Goal: Find contact information: Find contact information

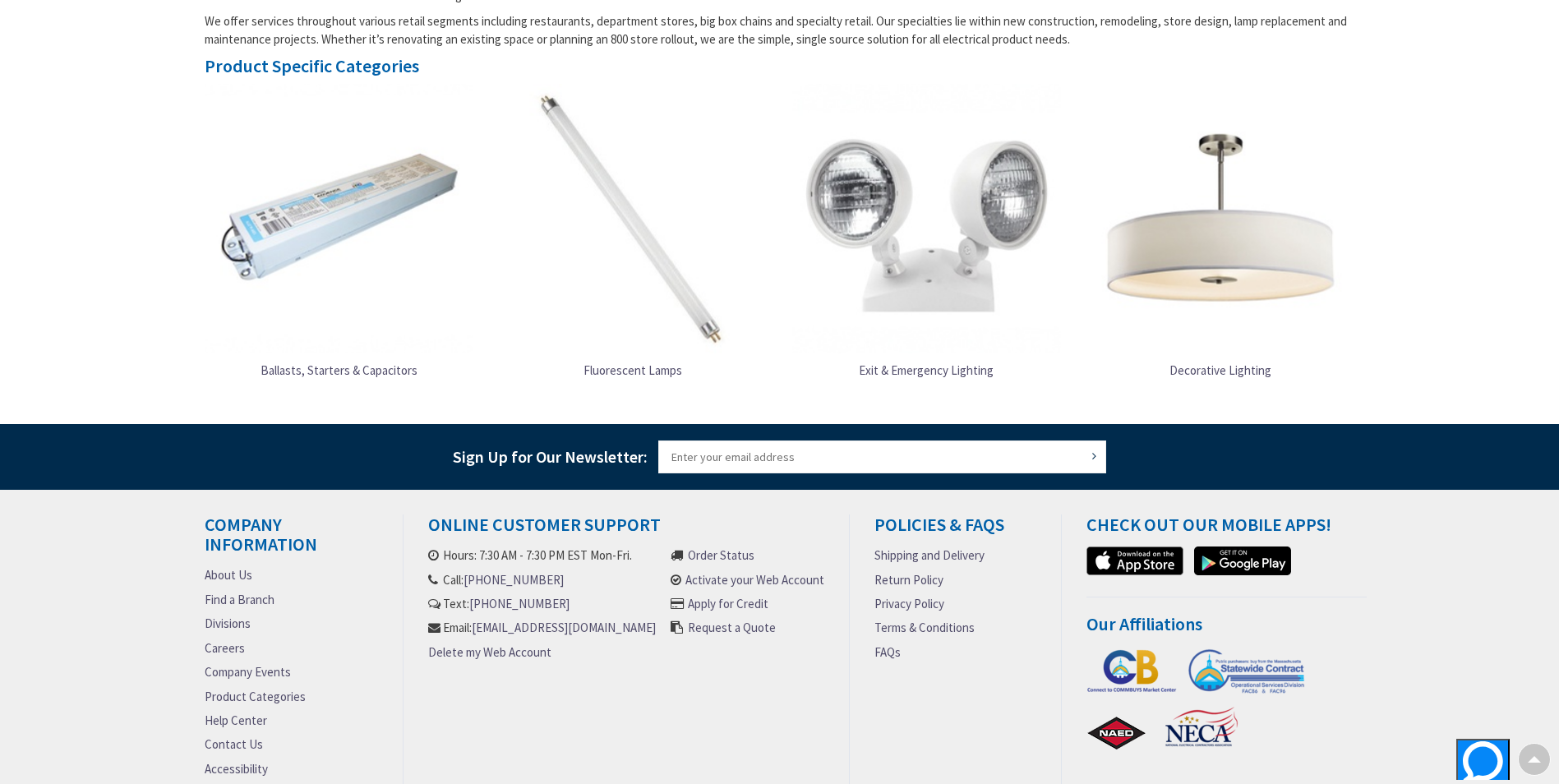
scroll to position [964, 0]
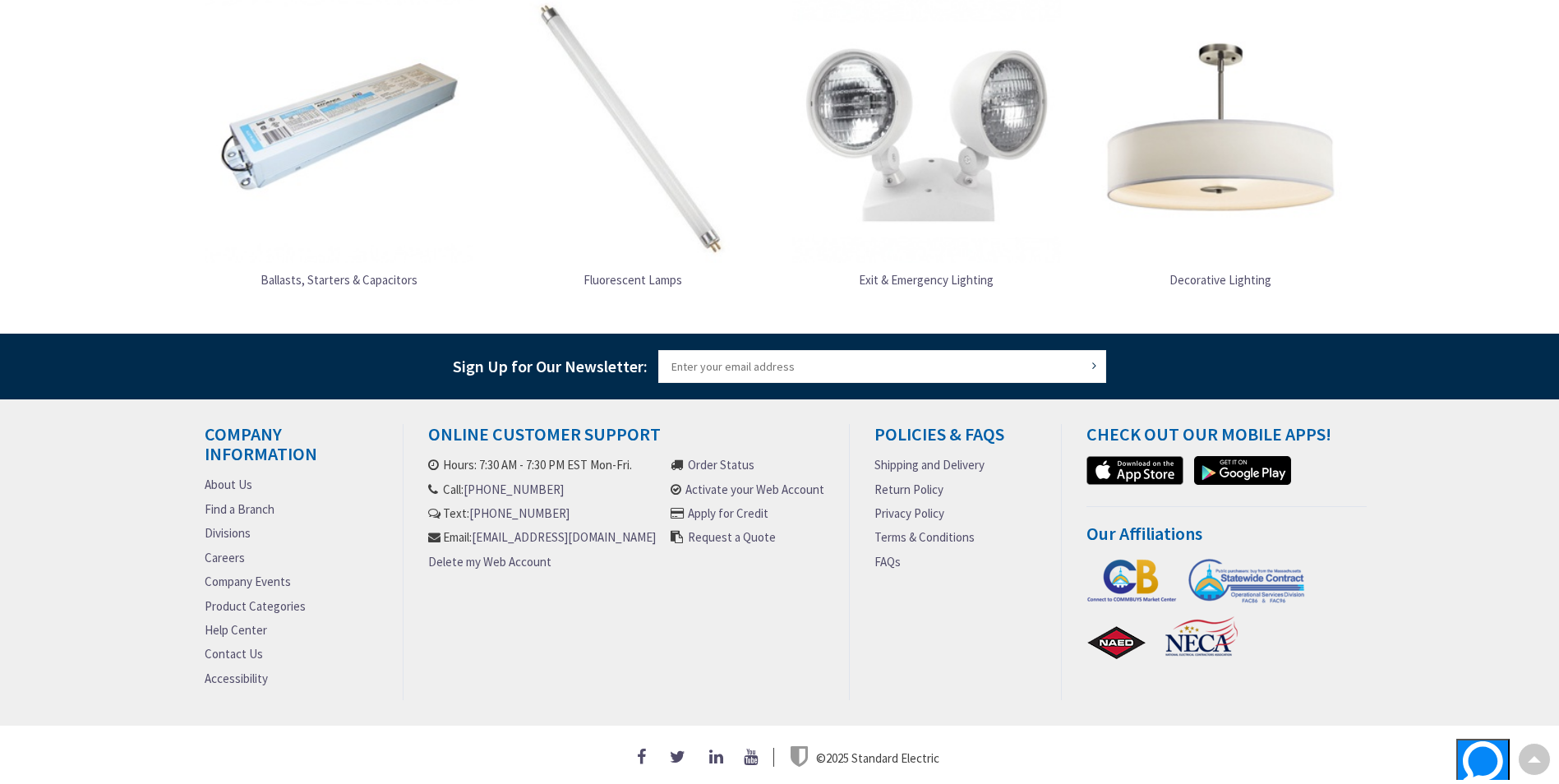
click at [214, 477] on link "About Us" at bounding box center [229, 484] width 48 height 17
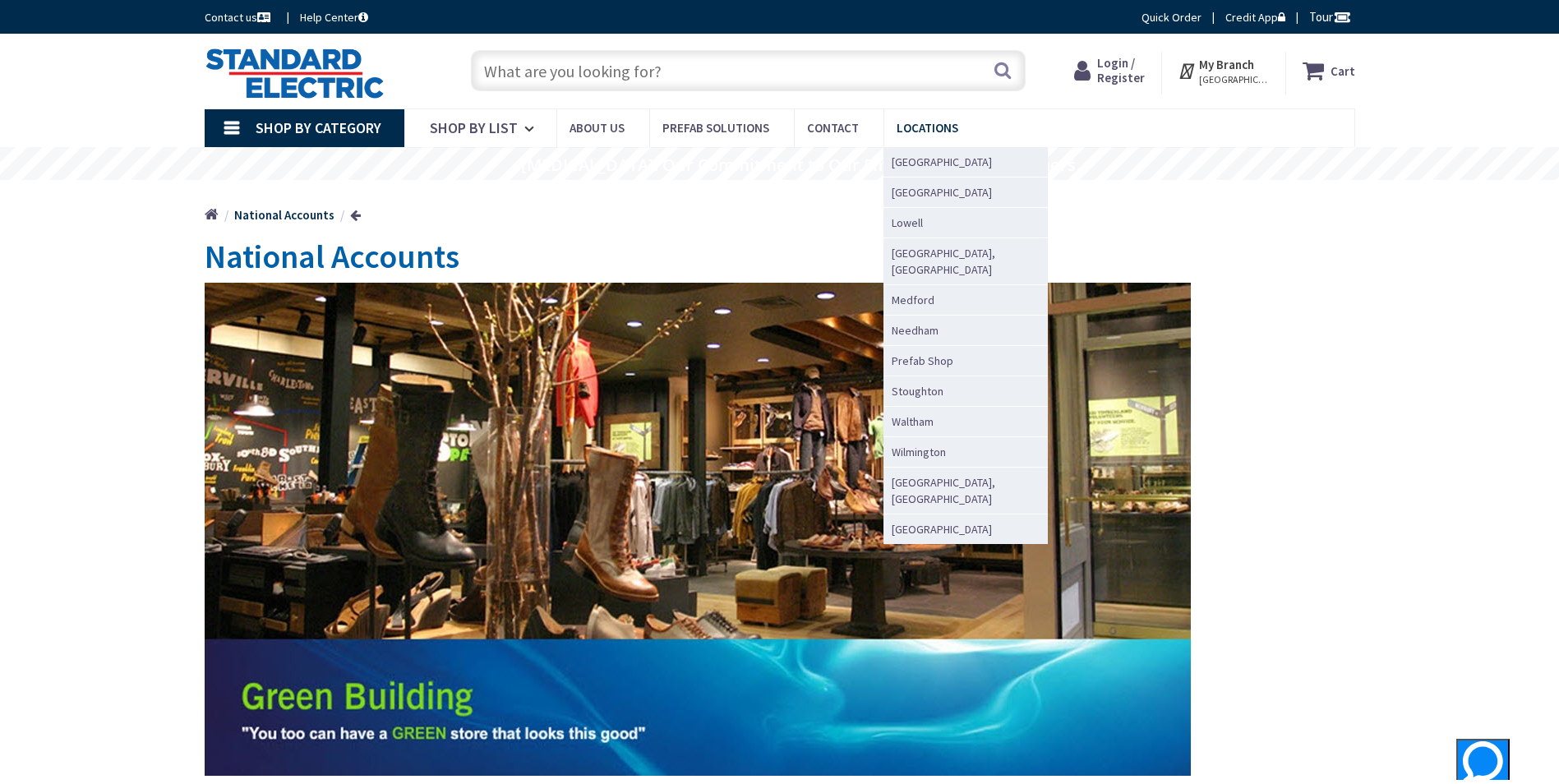
click at [907, 127] on span "Locations" at bounding box center [928, 127] width 61 height 16
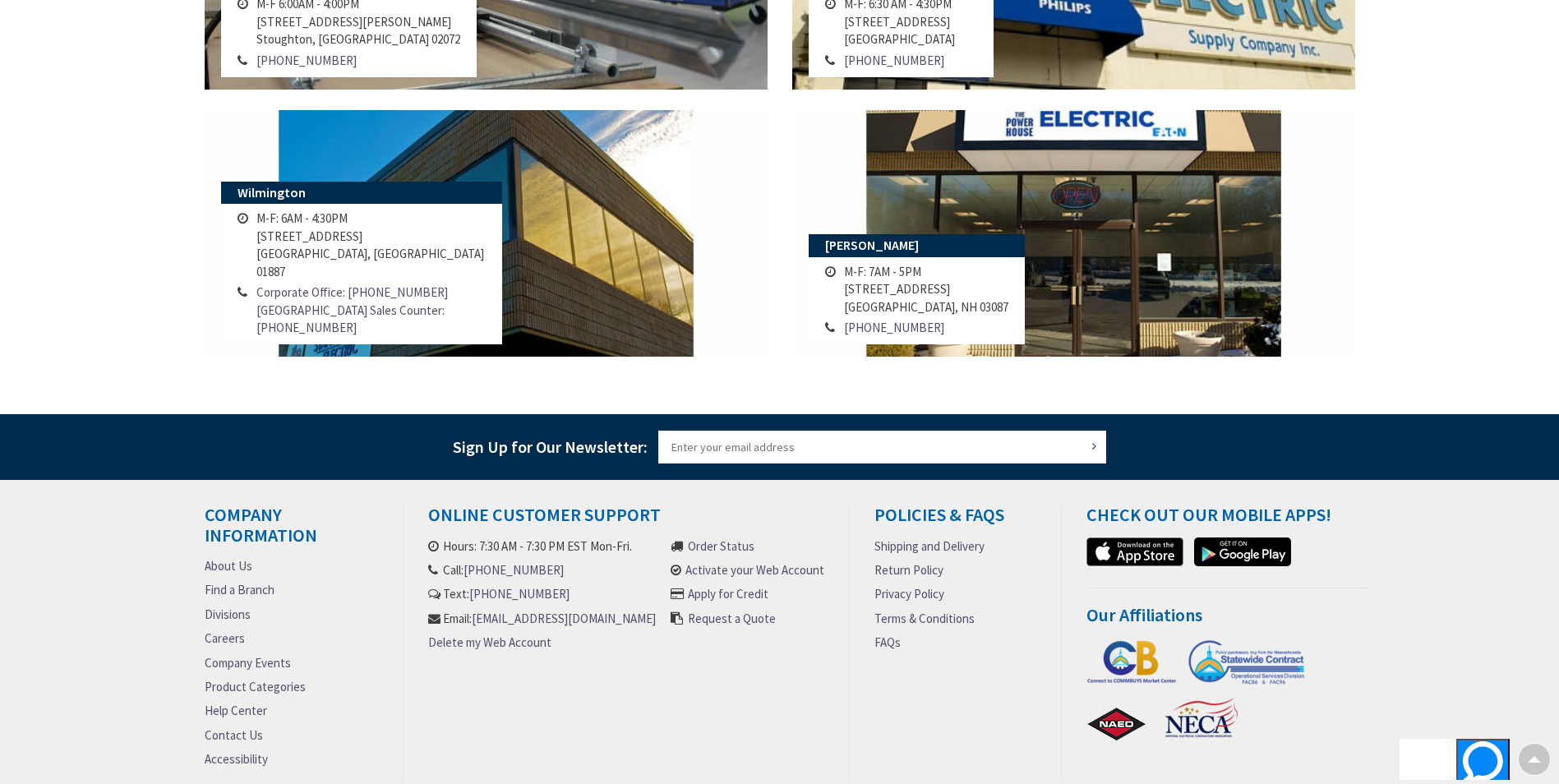
scroll to position [1575, 0]
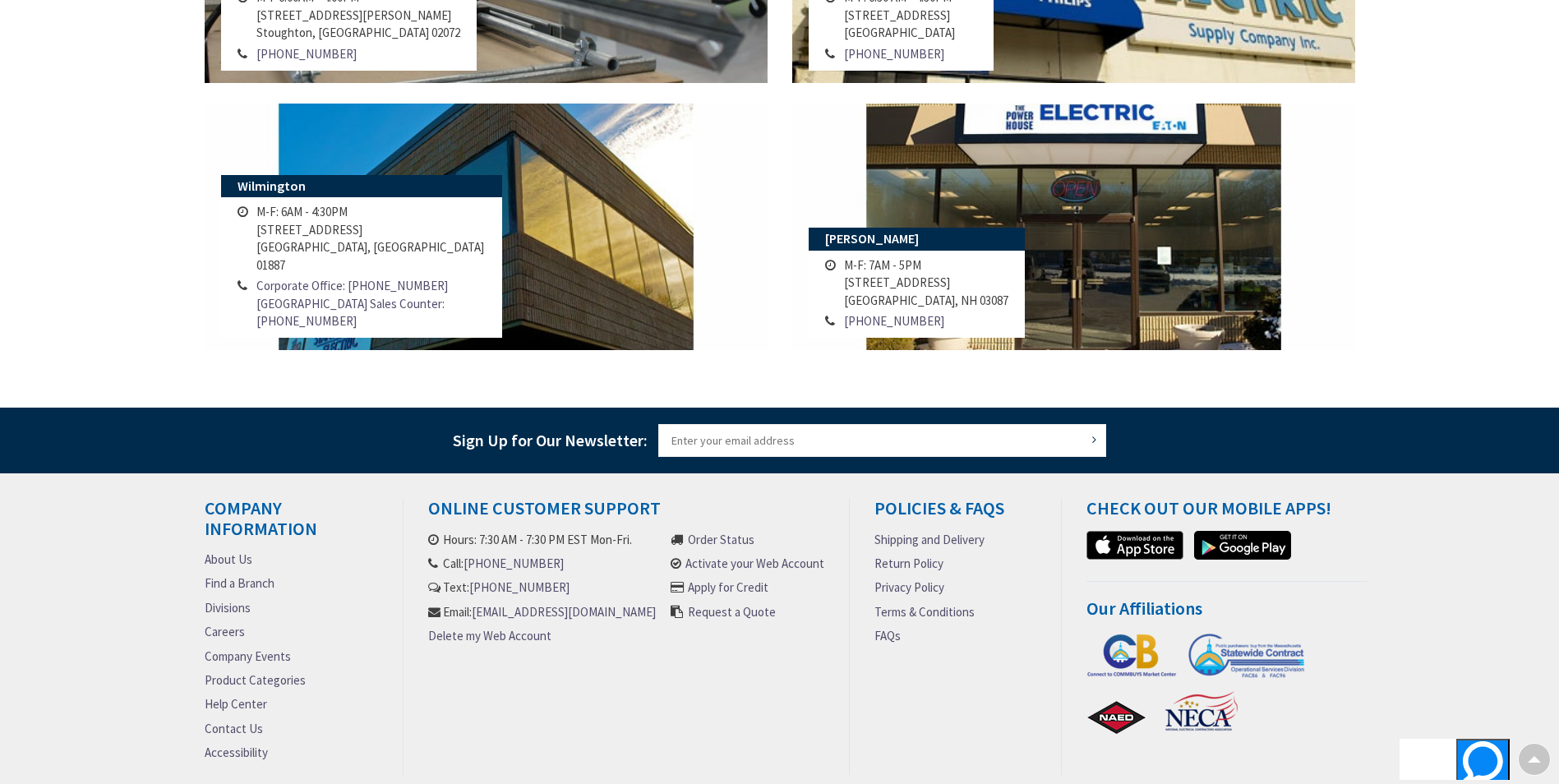
click at [258, 582] on link "Find a Branch" at bounding box center [239, 583] width 70 height 17
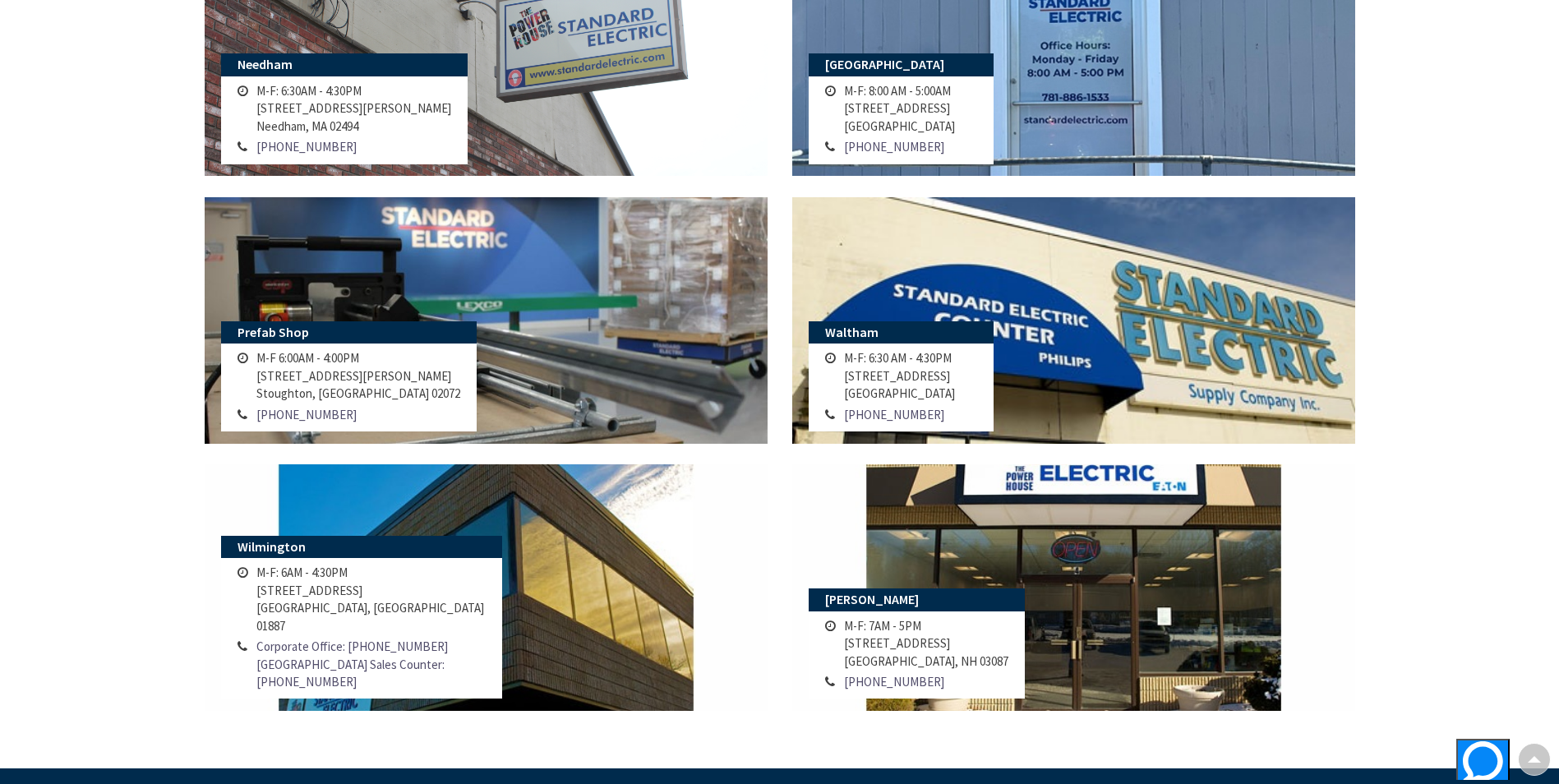
scroll to position [1390, 0]
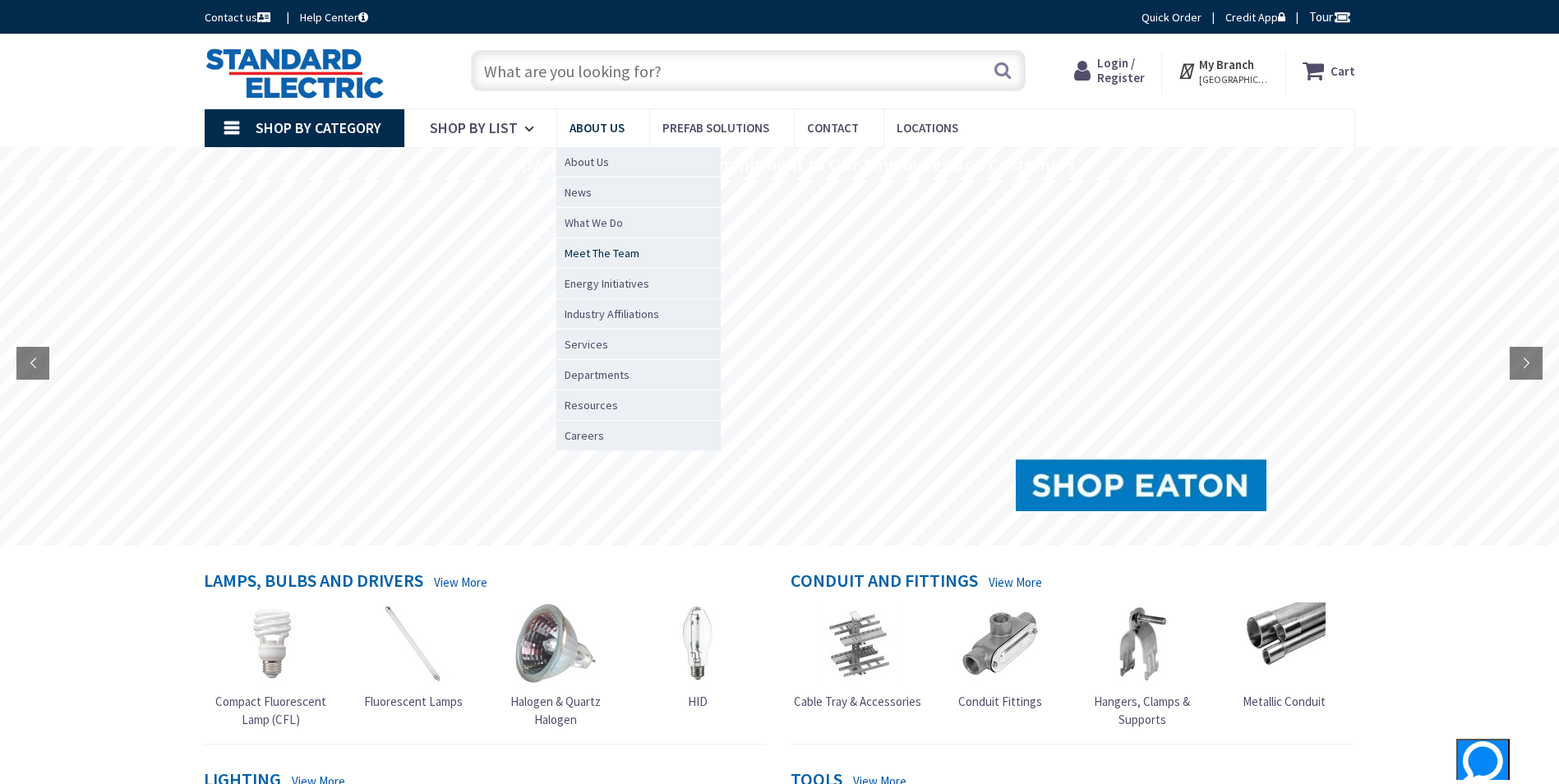
click at [610, 253] on span "Meet The Team" at bounding box center [602, 253] width 75 height 17
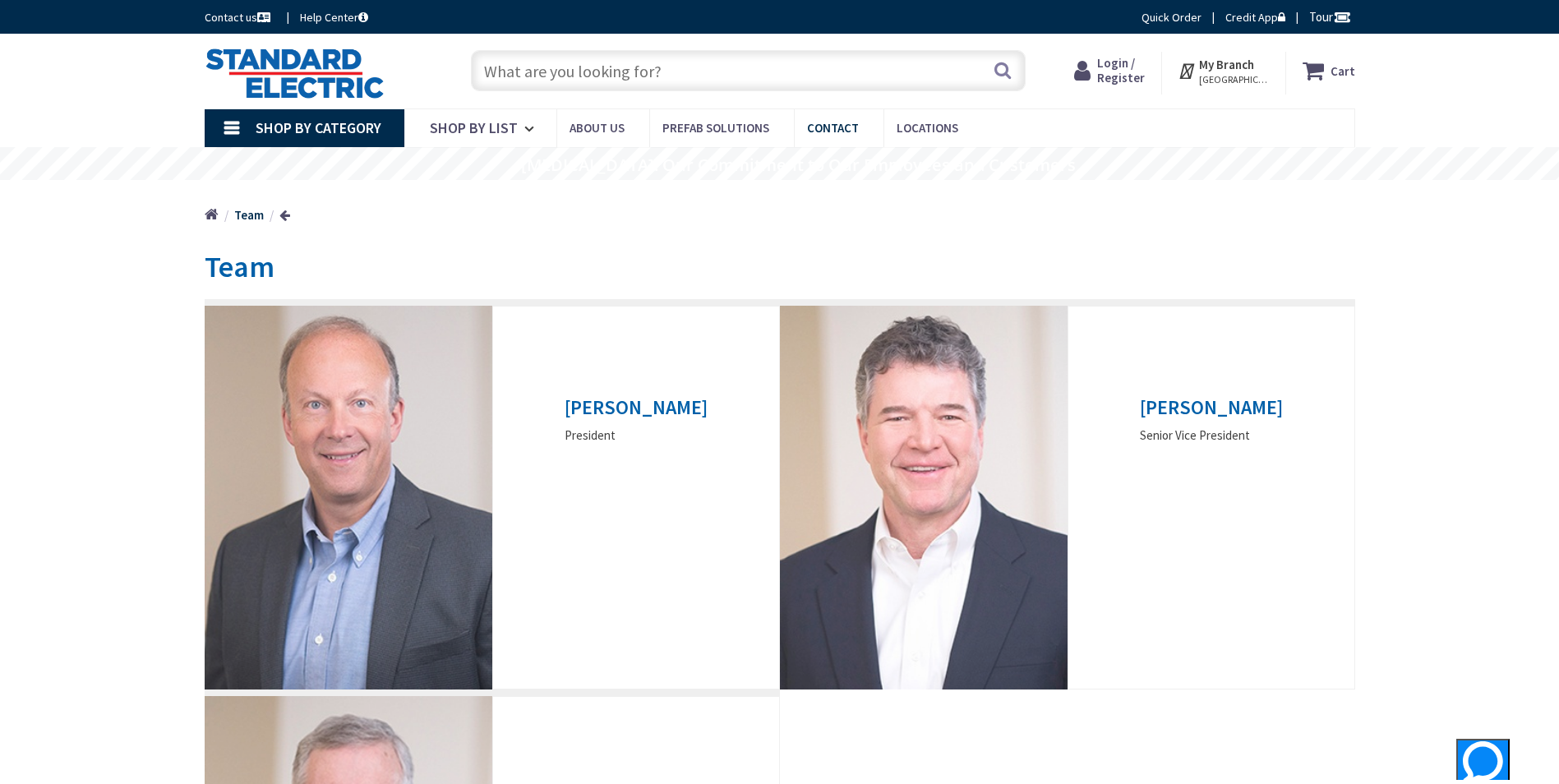
click at [843, 126] on span "Contact" at bounding box center [833, 127] width 52 height 16
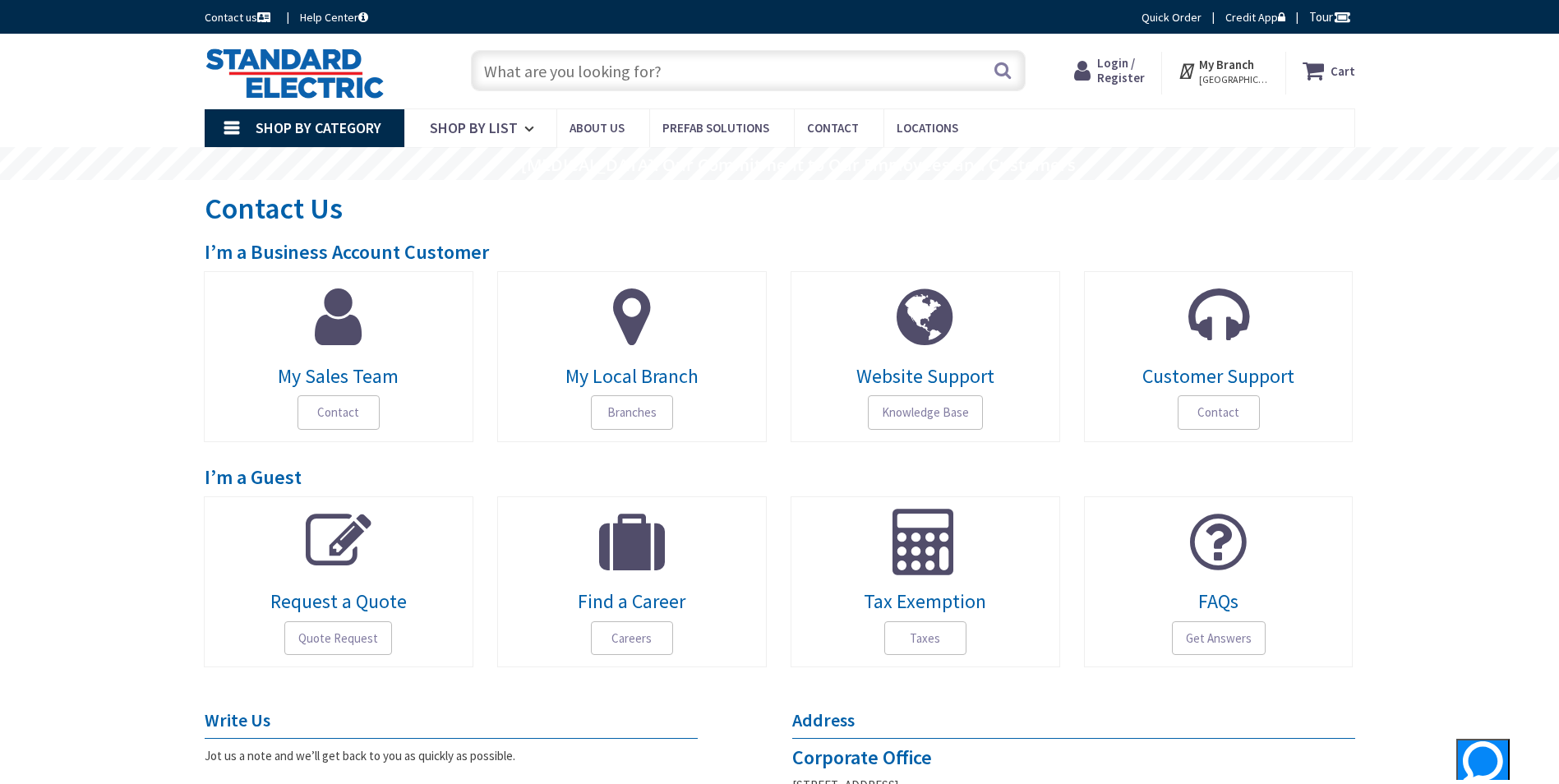
click at [589, 65] on input "text" at bounding box center [749, 71] width 555 height 41
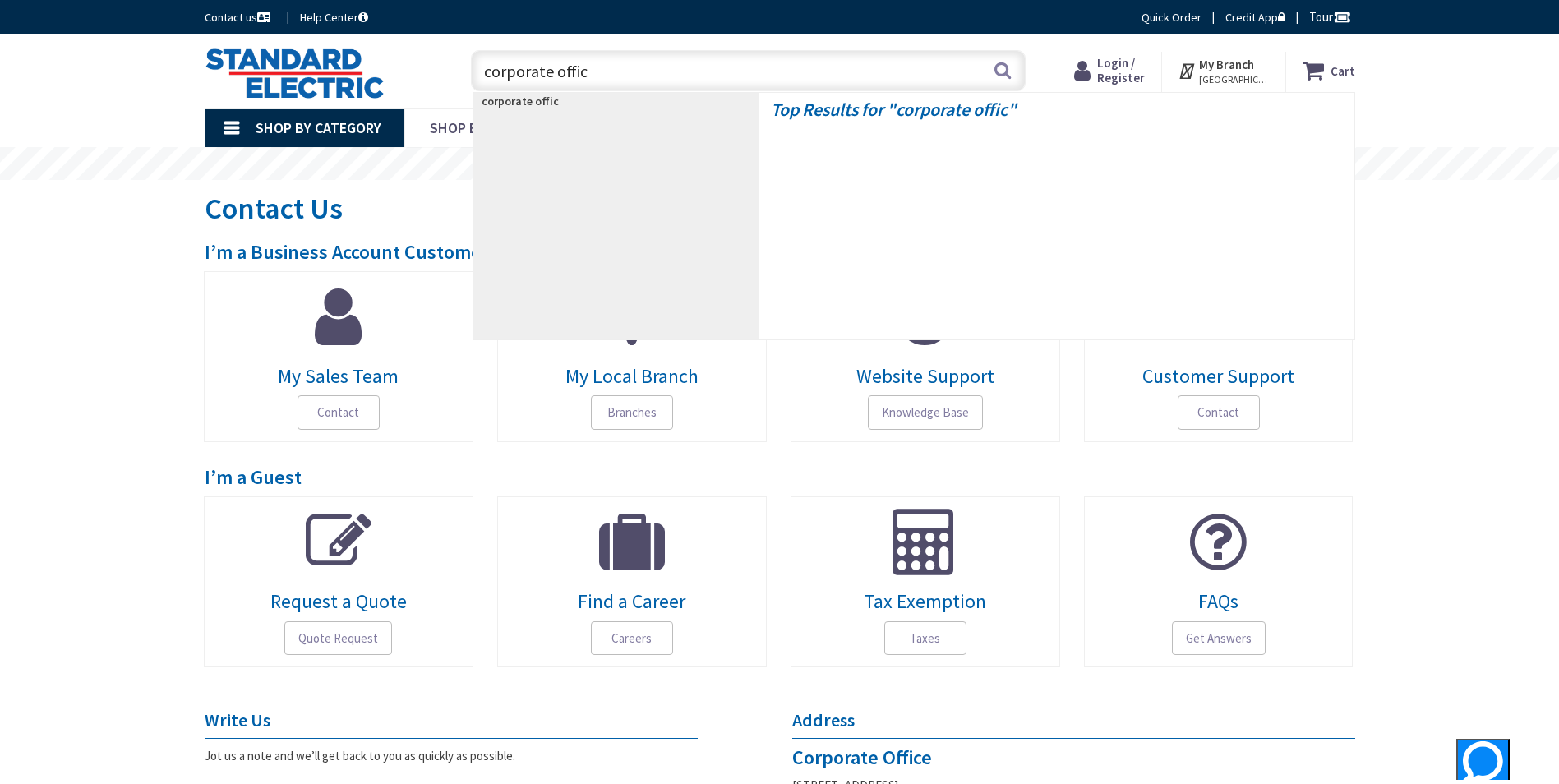
type input "corporate office"
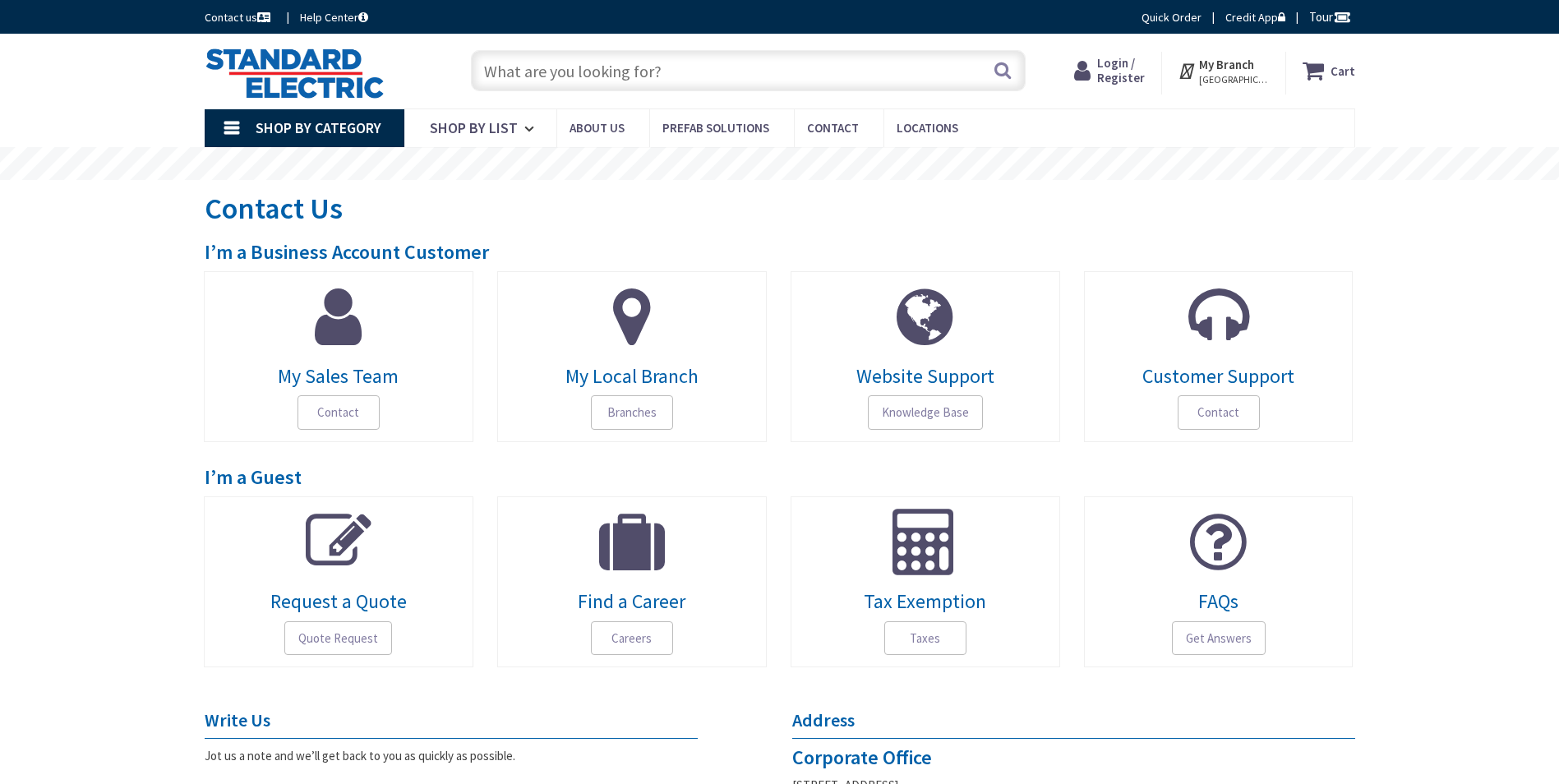
scroll to position [1006, 0]
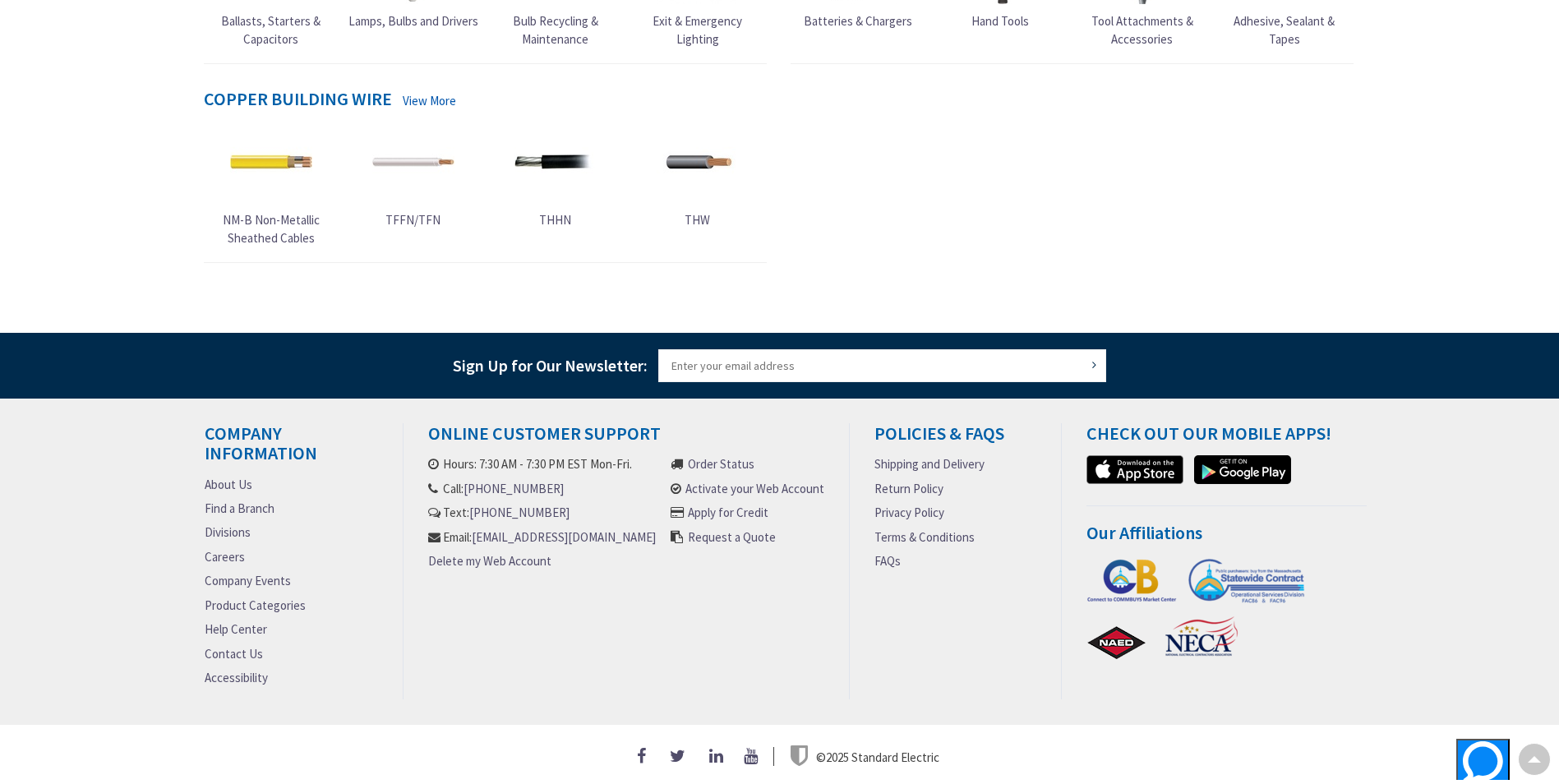
scroll to position [886, 0]
